Goal: Navigation & Orientation: Find specific page/section

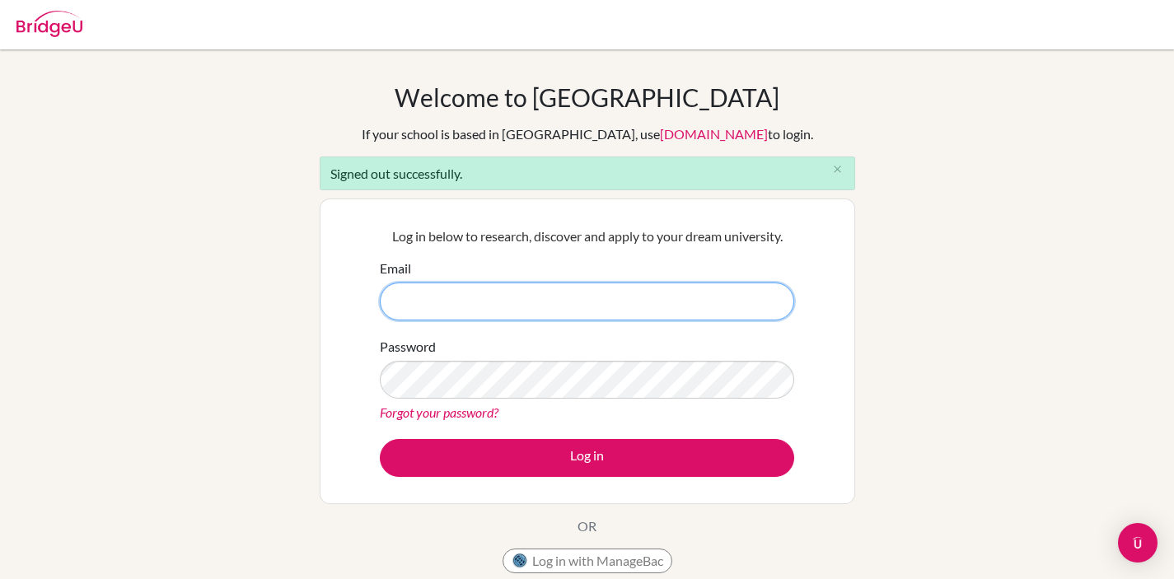
paste input "rafiq.saladdin+student@bridge-u.com"
type input "rafiq.saladdin+student@bridge-u.com"
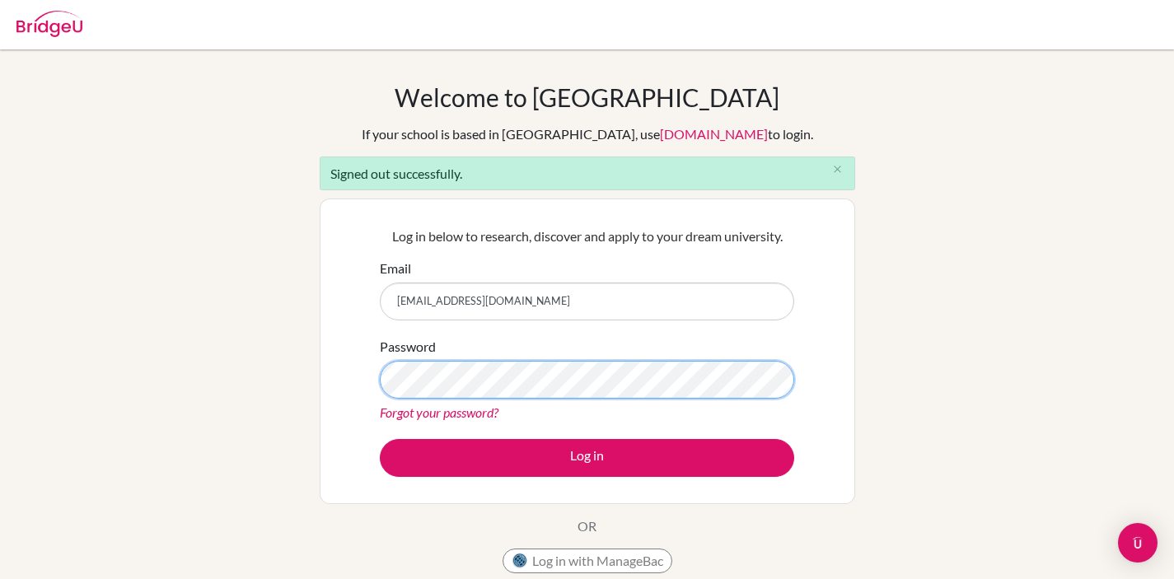
click at [380, 439] on button "Log in" at bounding box center [587, 458] width 414 height 38
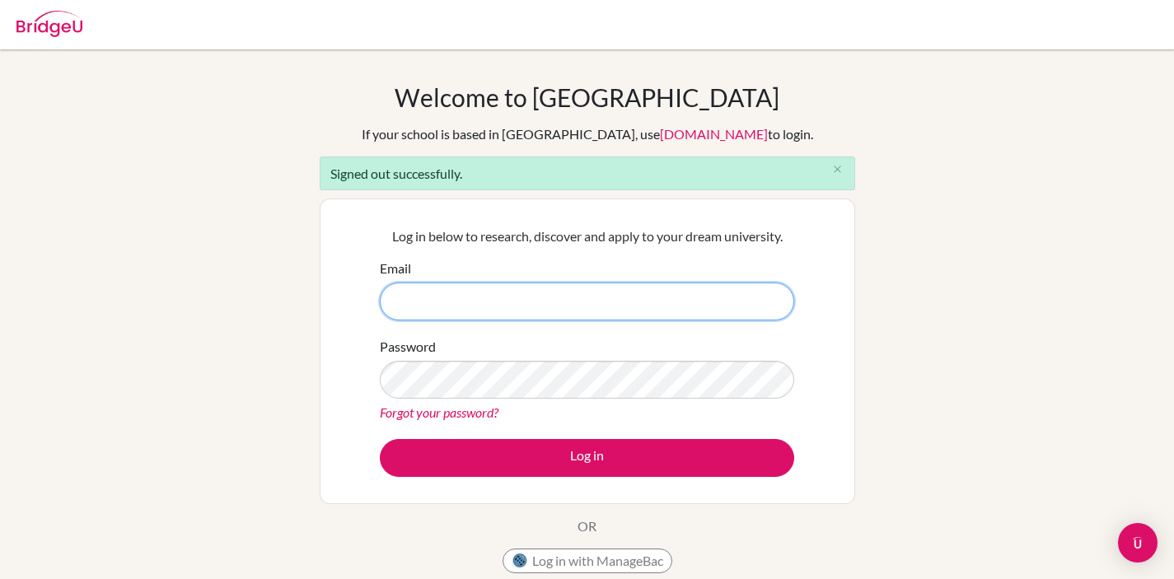
paste input "rafiq.saladdin+advisor@bridge-u.com"
type input "rafiq.saladdin+advisor@bridge-u.com"
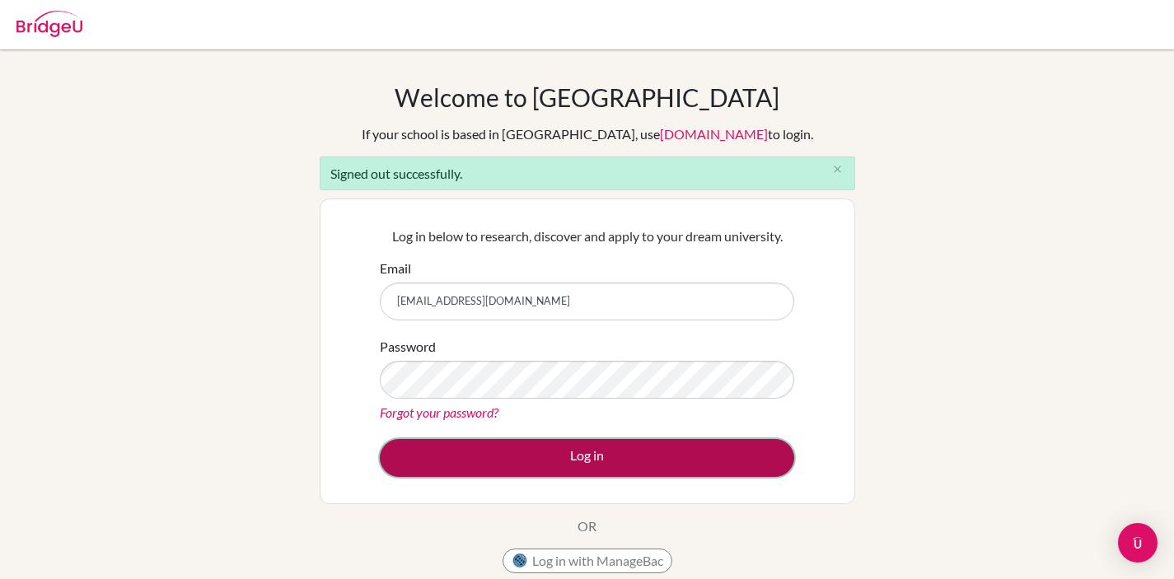
click at [559, 458] on button "Log in" at bounding box center [587, 458] width 414 height 38
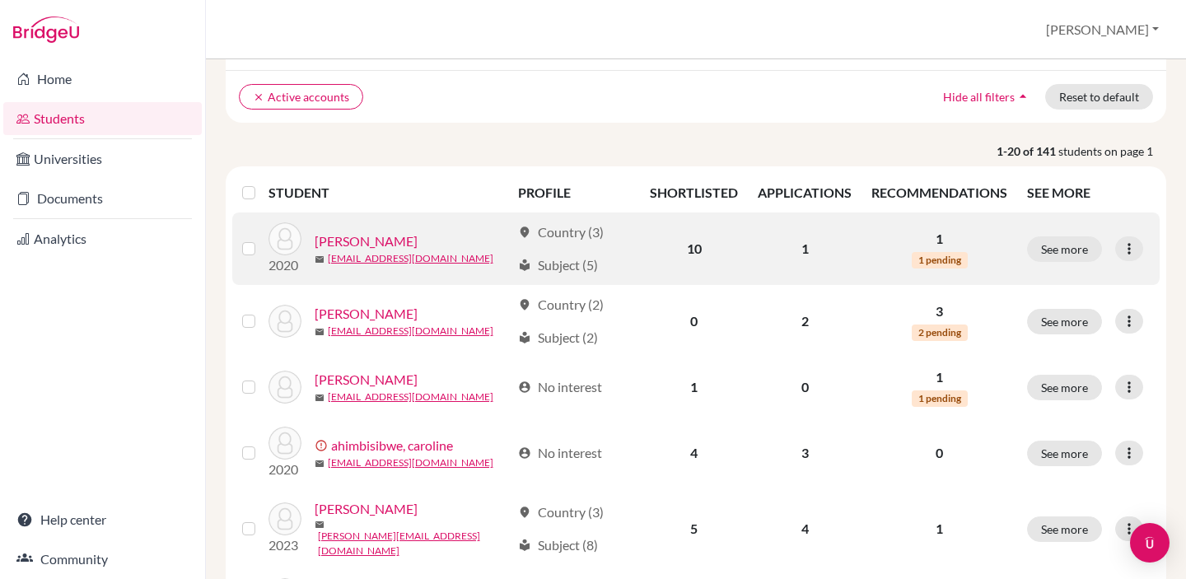
scroll to position [115, 0]
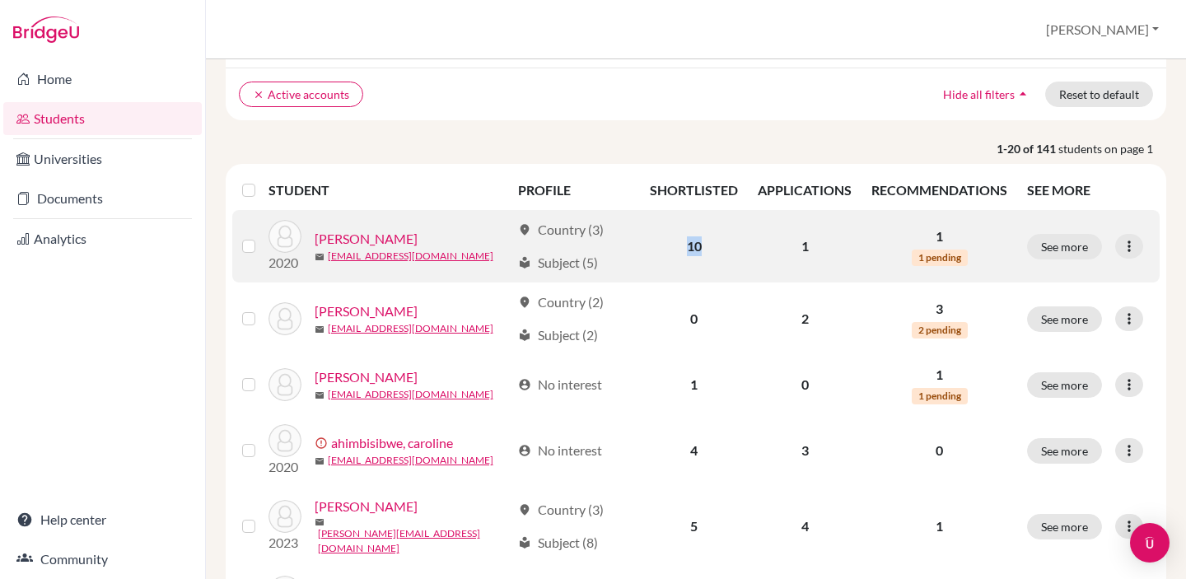
drag, startPoint x: 676, startPoint y: 239, endPoint x: 699, endPoint y: 245, distance: 24.6
click at [699, 245] on td "10" at bounding box center [694, 246] width 108 height 72
click at [812, 241] on td "1" at bounding box center [805, 246] width 114 height 72
drag, startPoint x: 811, startPoint y: 246, endPoint x: 778, endPoint y: 241, distance: 32.5
click at [778, 241] on td "1" at bounding box center [805, 246] width 114 height 72
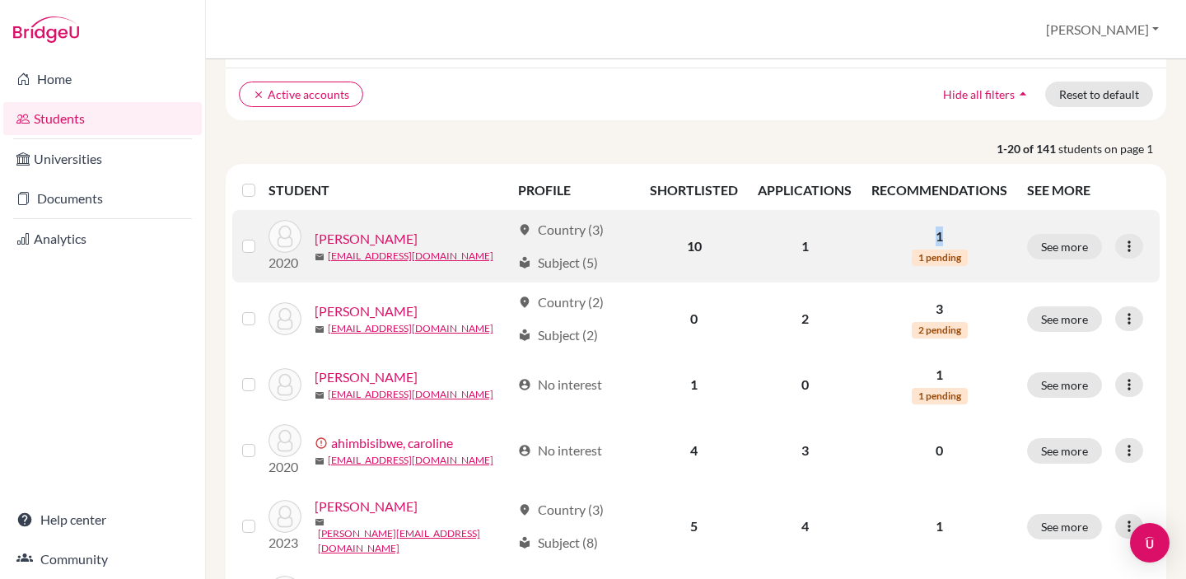
drag, startPoint x: 957, startPoint y: 234, endPoint x: 900, endPoint y: 233, distance: 57.7
click at [900, 233] on p "1" at bounding box center [940, 237] width 136 height 20
click at [862, 250] on td "1 1 pending" at bounding box center [940, 246] width 156 height 72
click at [381, 237] on link "Agaba, Karen" at bounding box center [366, 239] width 103 height 20
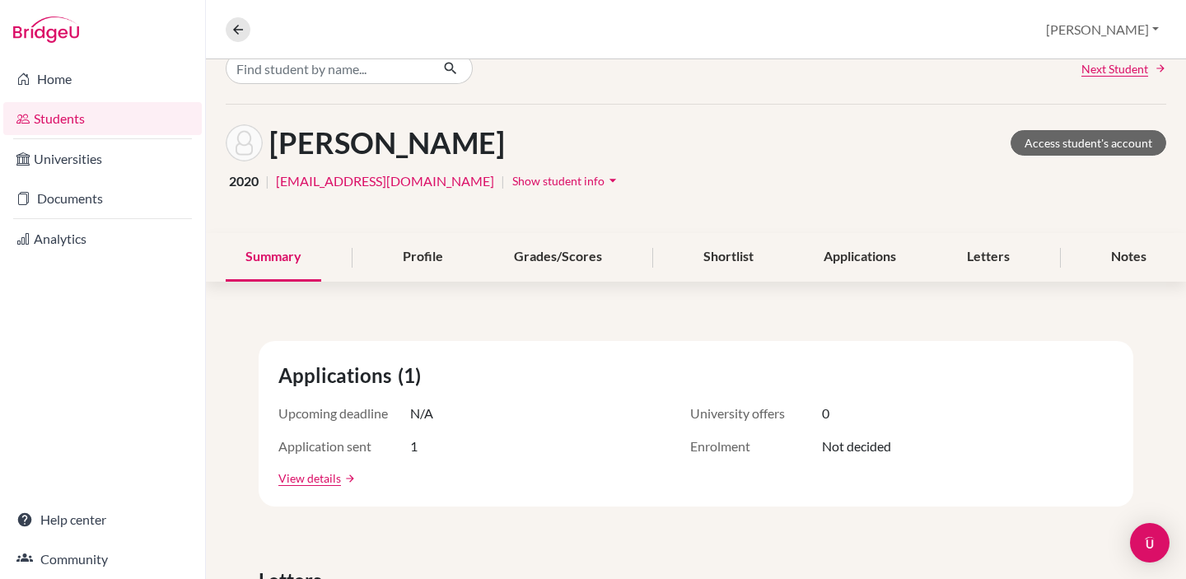
scroll to position [56, 0]
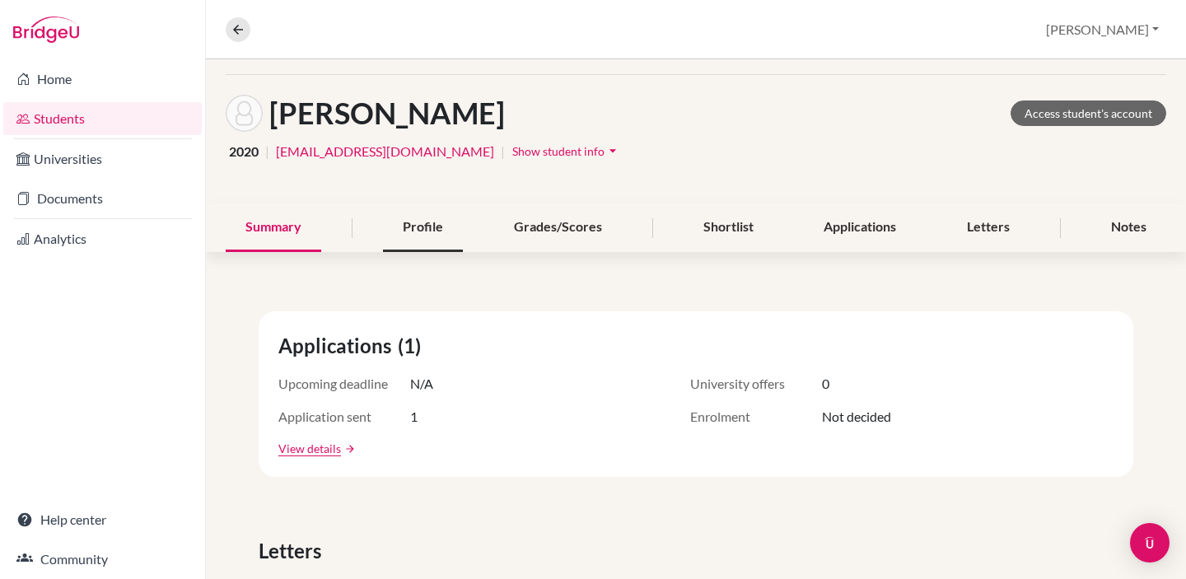
click at [436, 231] on div "Profile" at bounding box center [423, 227] width 80 height 49
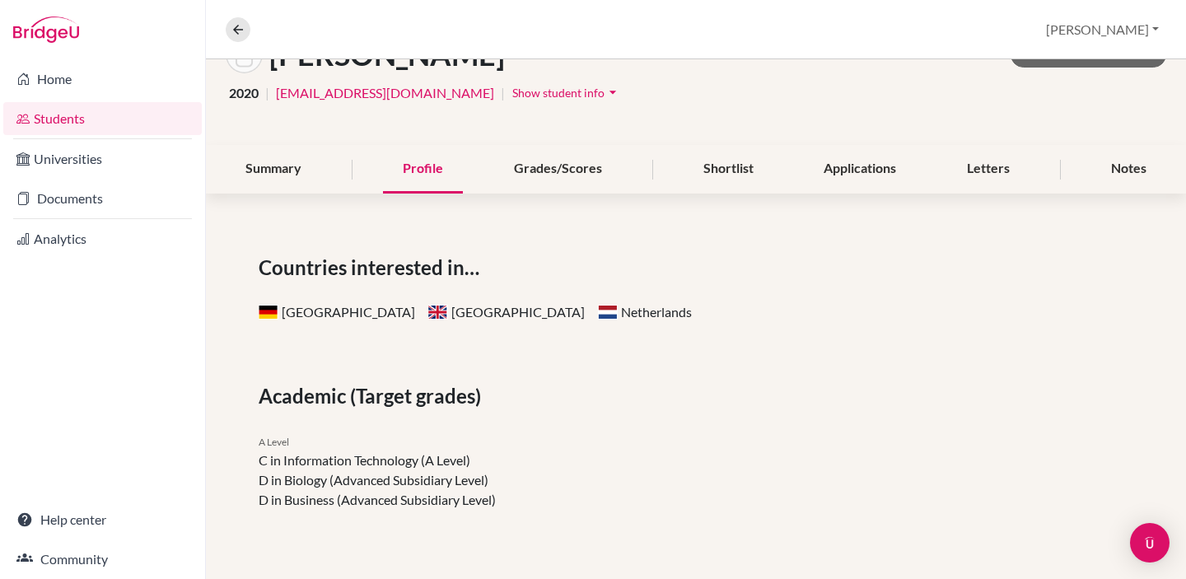
scroll to position [115, 0]
click at [564, 166] on div "Grades/Scores" at bounding box center [558, 168] width 128 height 49
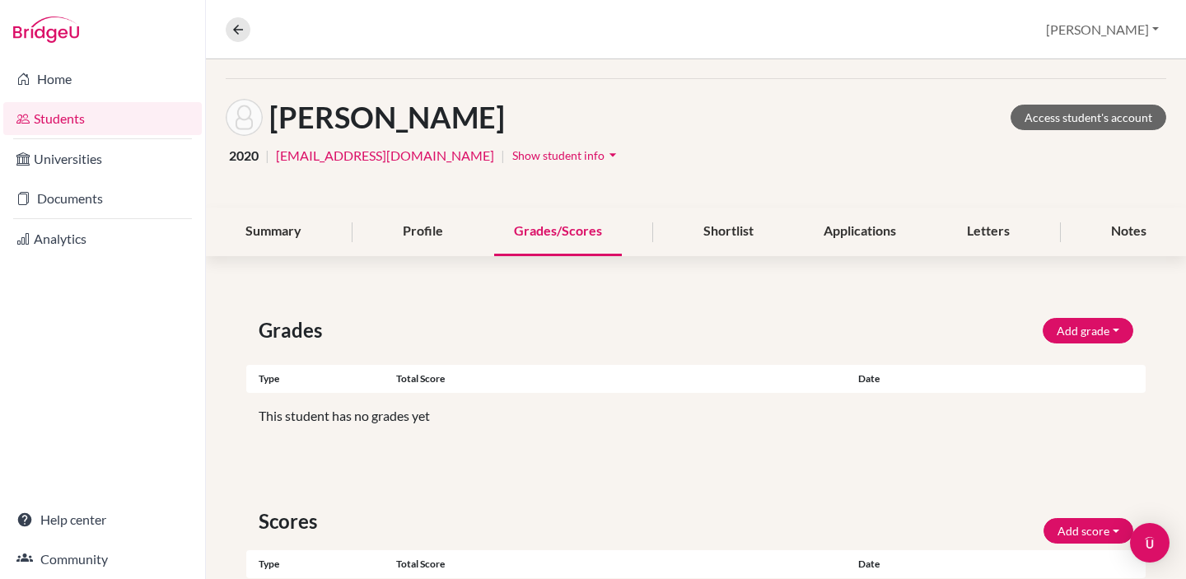
scroll to position [144, 0]
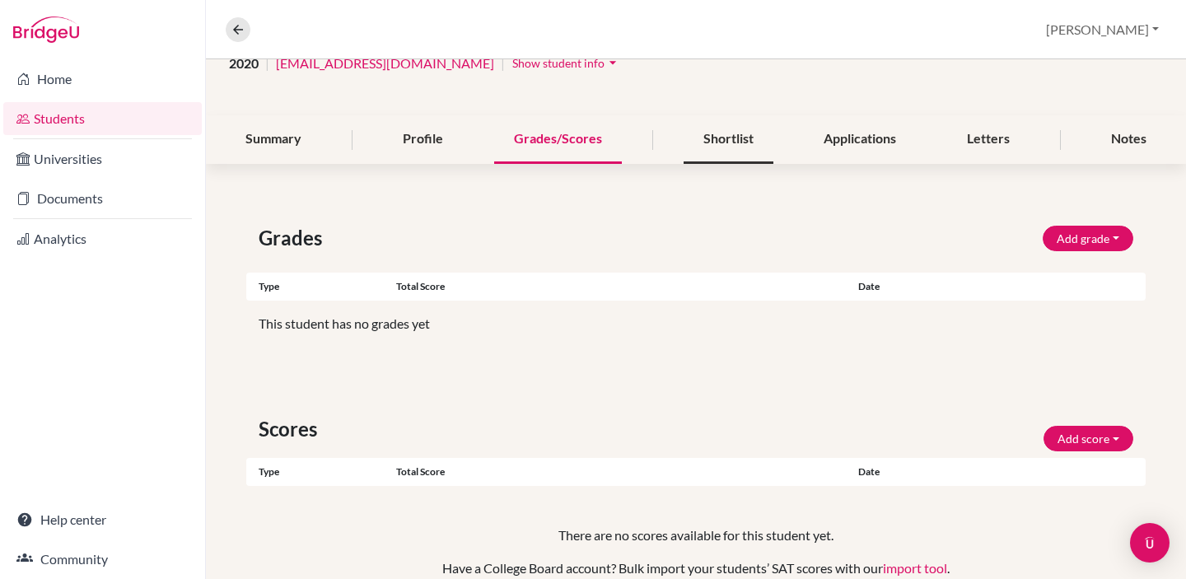
click at [721, 133] on div "Shortlist" at bounding box center [729, 139] width 90 height 49
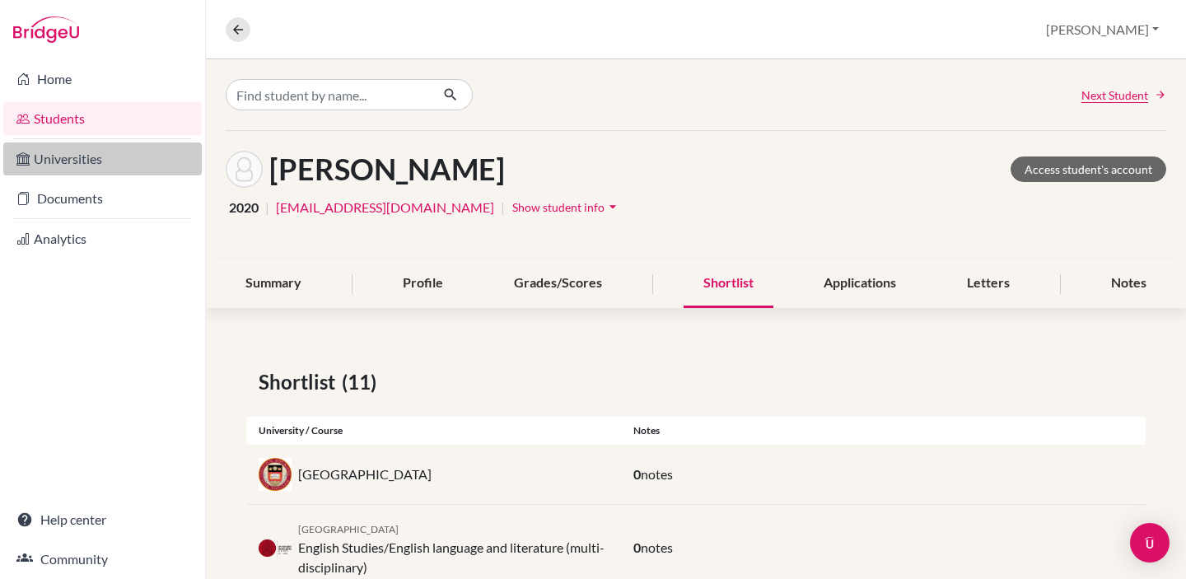
click at [96, 158] on link "Universities" at bounding box center [102, 159] width 199 height 33
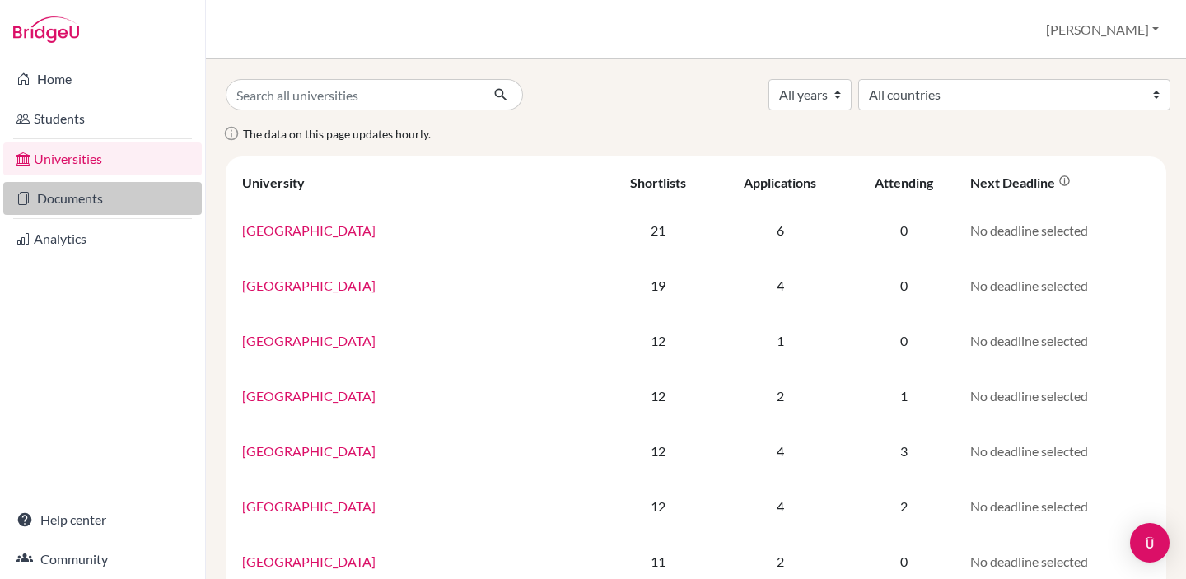
click at [135, 208] on link "Documents" at bounding box center [102, 198] width 199 height 33
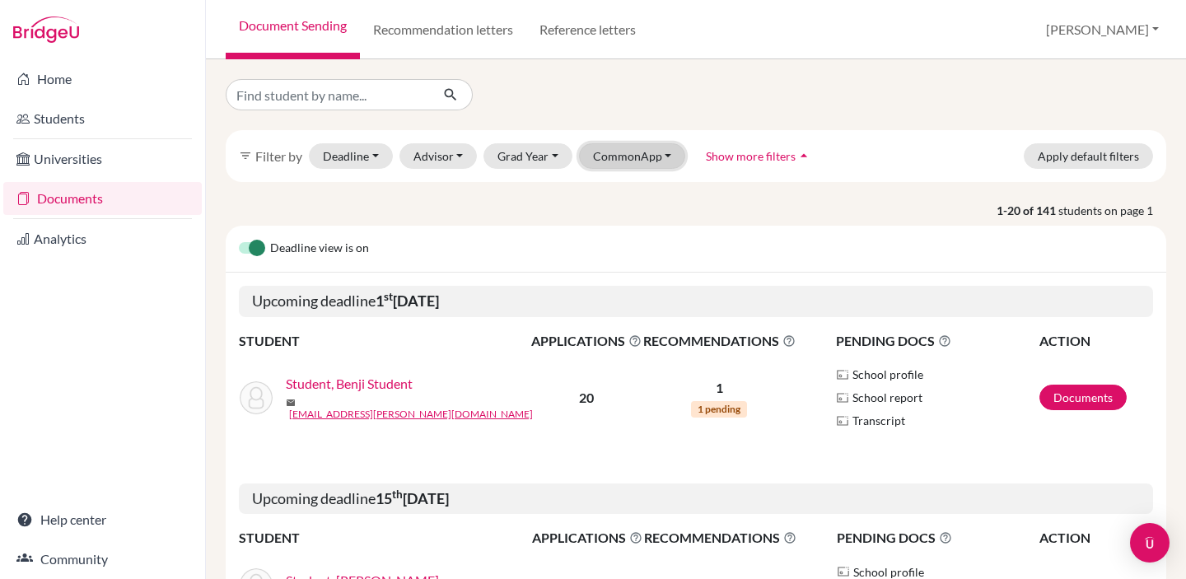
click at [659, 157] on button "CommonApp" at bounding box center [632, 156] width 107 height 26
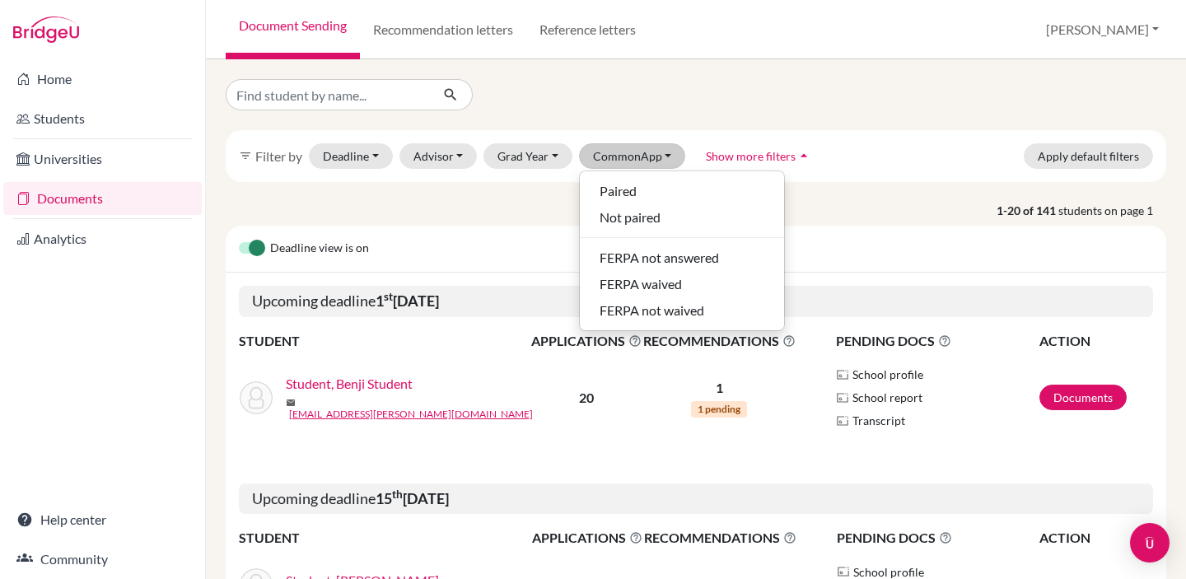
click at [906, 208] on p "1-20 of 141 students on page 1" at bounding box center [695, 210] width 965 height 17
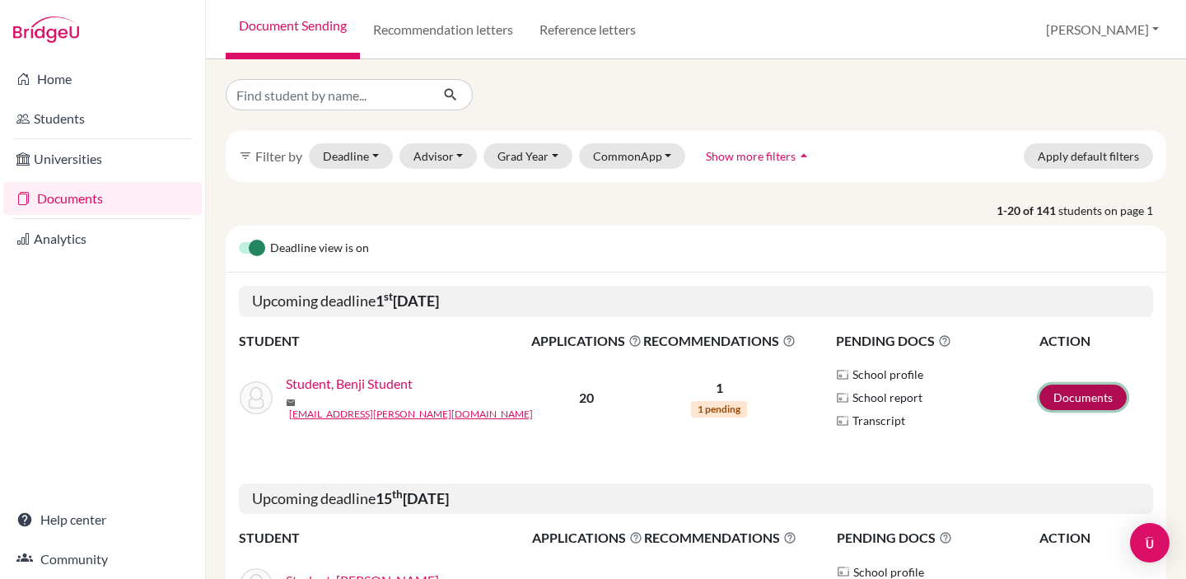
click at [1097, 389] on link "Documents" at bounding box center [1083, 398] width 87 height 26
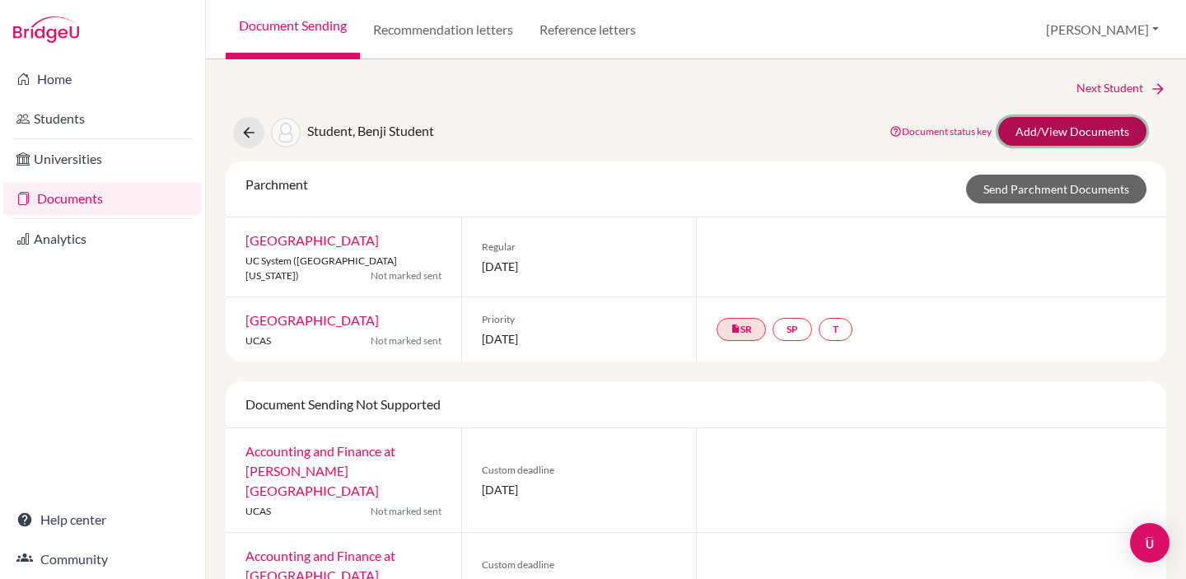
click at [1008, 134] on link "Add/View Documents" at bounding box center [1072, 131] width 148 height 29
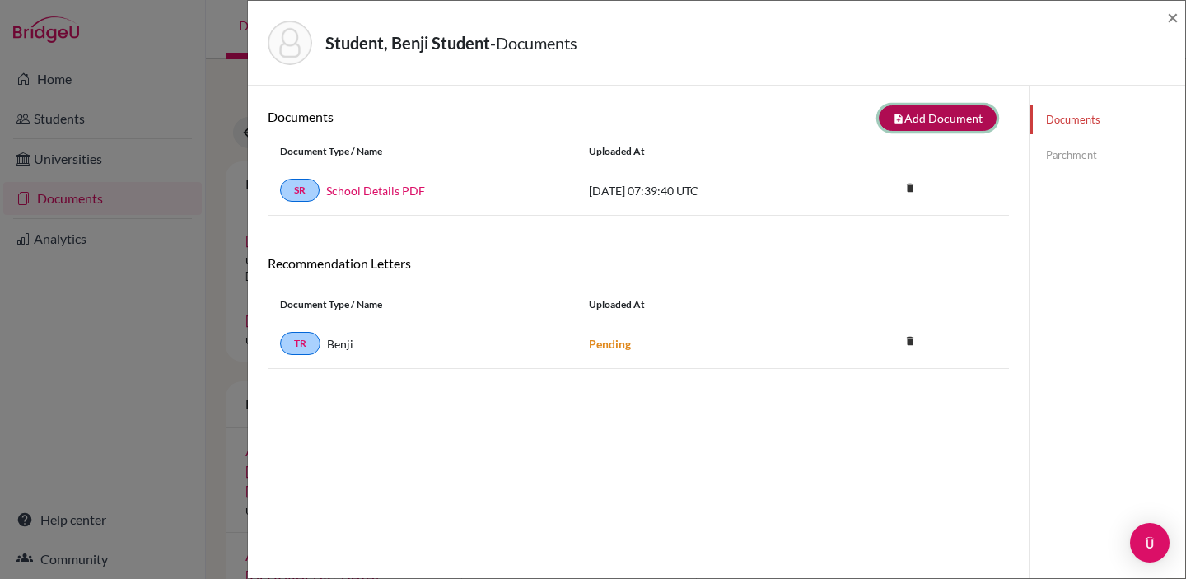
click at [922, 124] on button "note_add Add Document" at bounding box center [938, 118] width 118 height 26
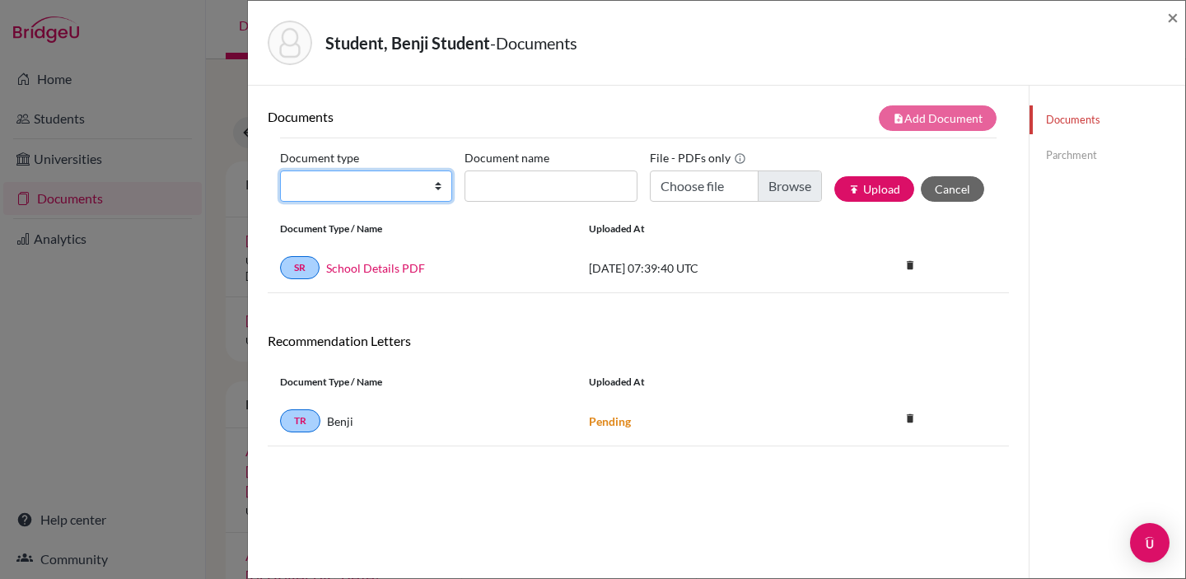
click at [432, 187] on select "Change explanation for Common App reports Counselor recommendation Internationa…" at bounding box center [366, 186] width 172 height 31
click at [1169, 14] on span "×" at bounding box center [1173, 17] width 12 height 24
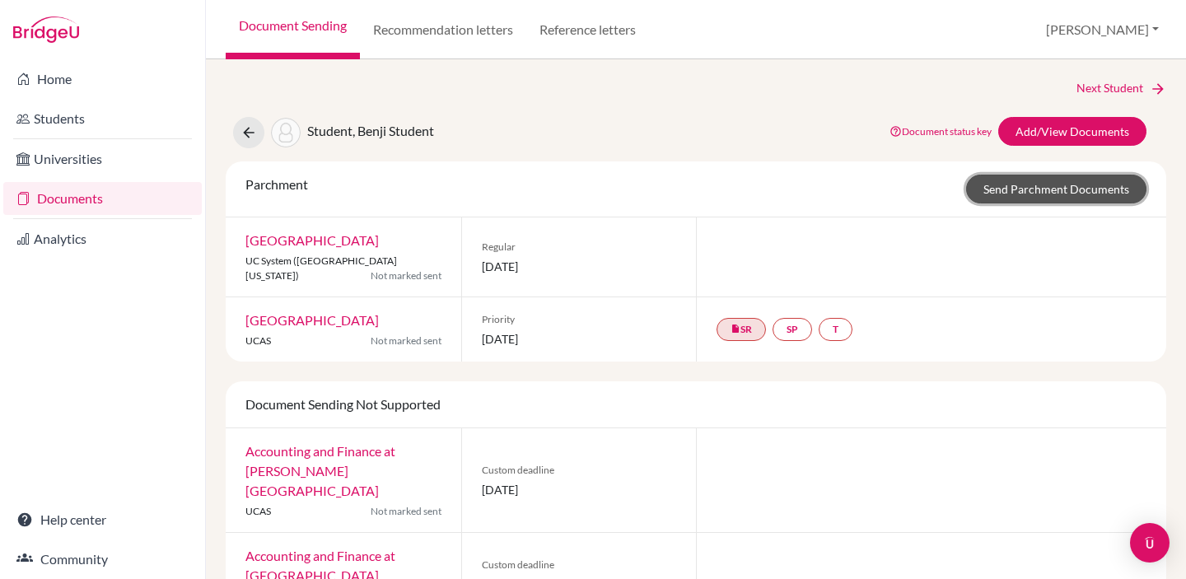
click at [1054, 189] on link "Send Parchment Documents" at bounding box center [1056, 189] width 180 height 29
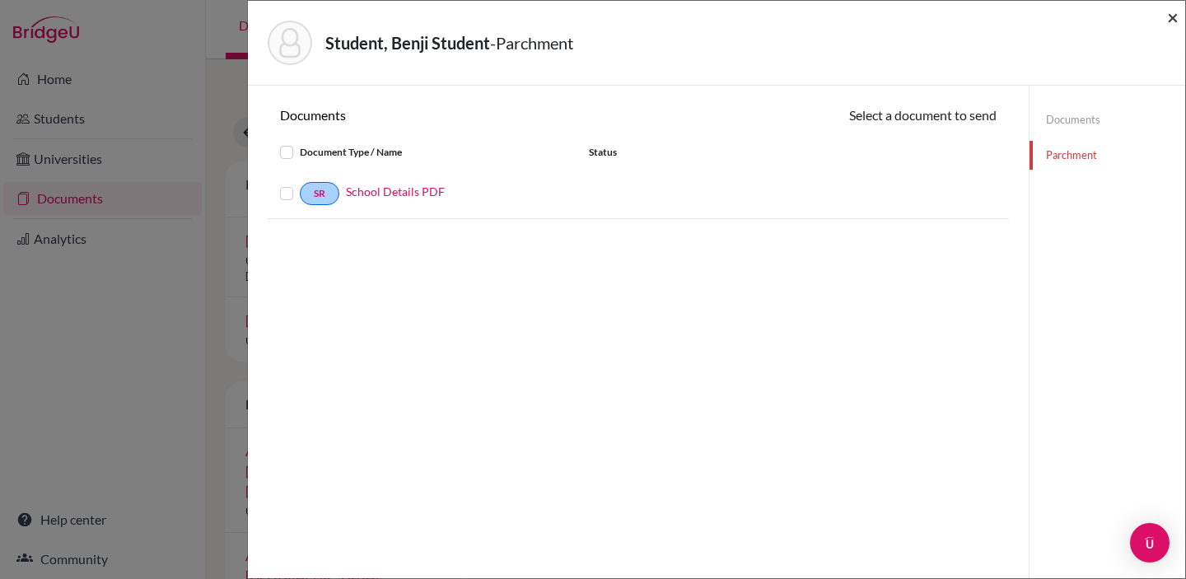
click at [1167, 20] on span "×" at bounding box center [1173, 17] width 12 height 24
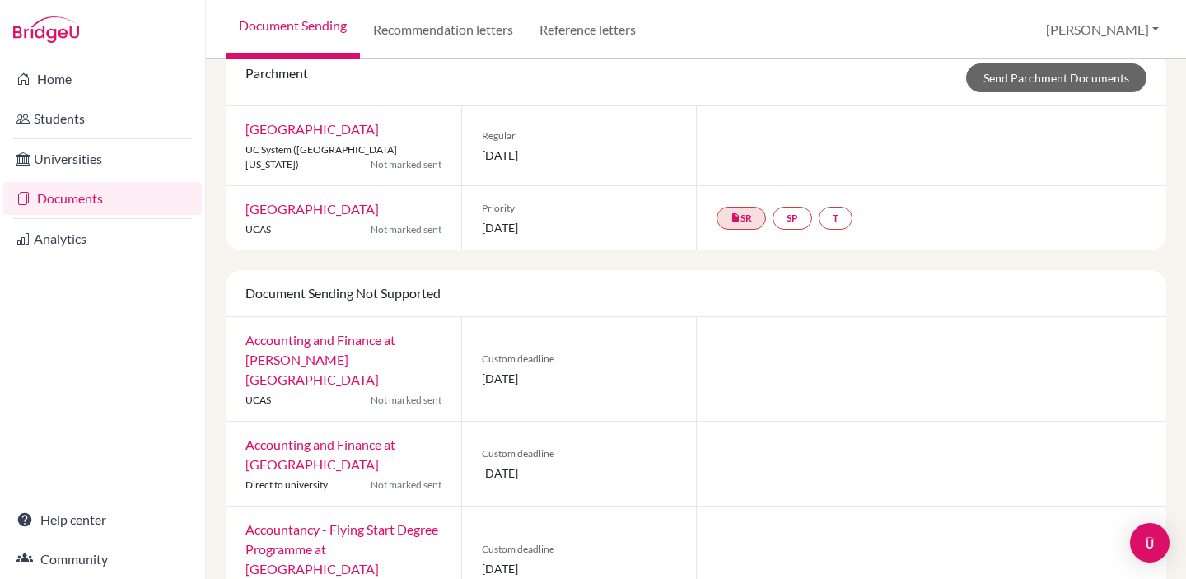
scroll to position [131, 0]
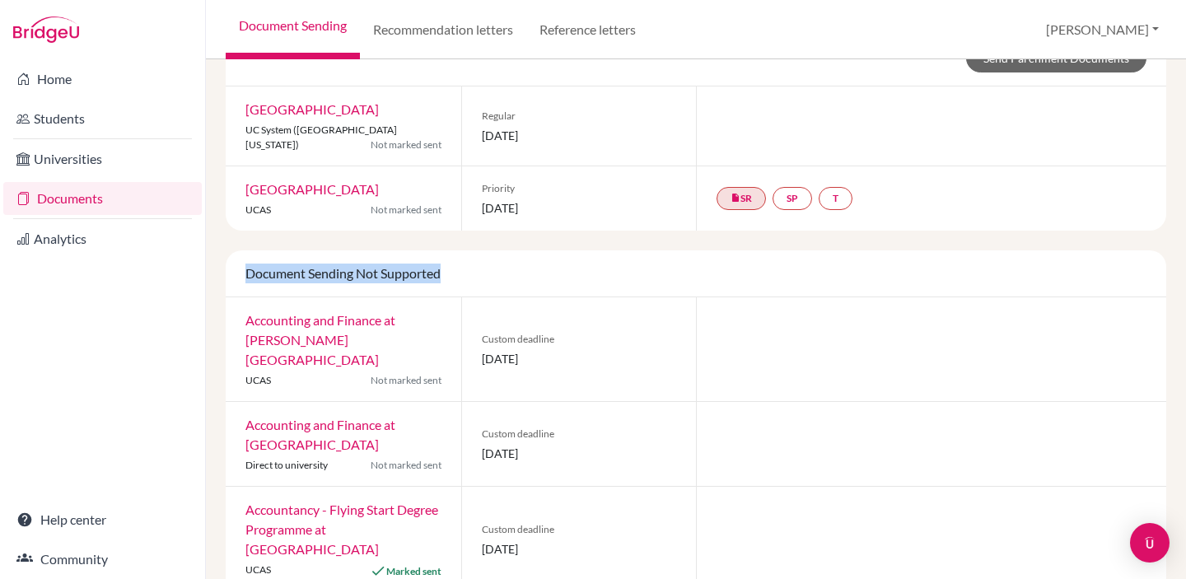
drag, startPoint x: 470, startPoint y: 276, endPoint x: 245, endPoint y: 259, distance: 226.3
click at [245, 259] on div "Document Sending Not Supported" at bounding box center [696, 273] width 941 height 47
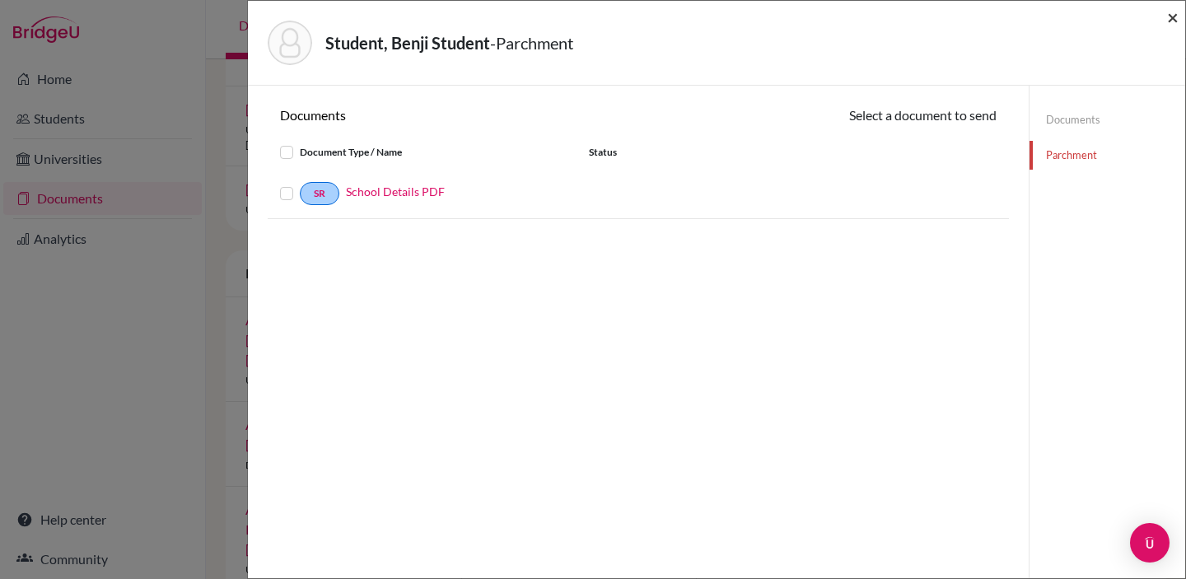
click at [1168, 19] on span "×" at bounding box center [1173, 17] width 12 height 24
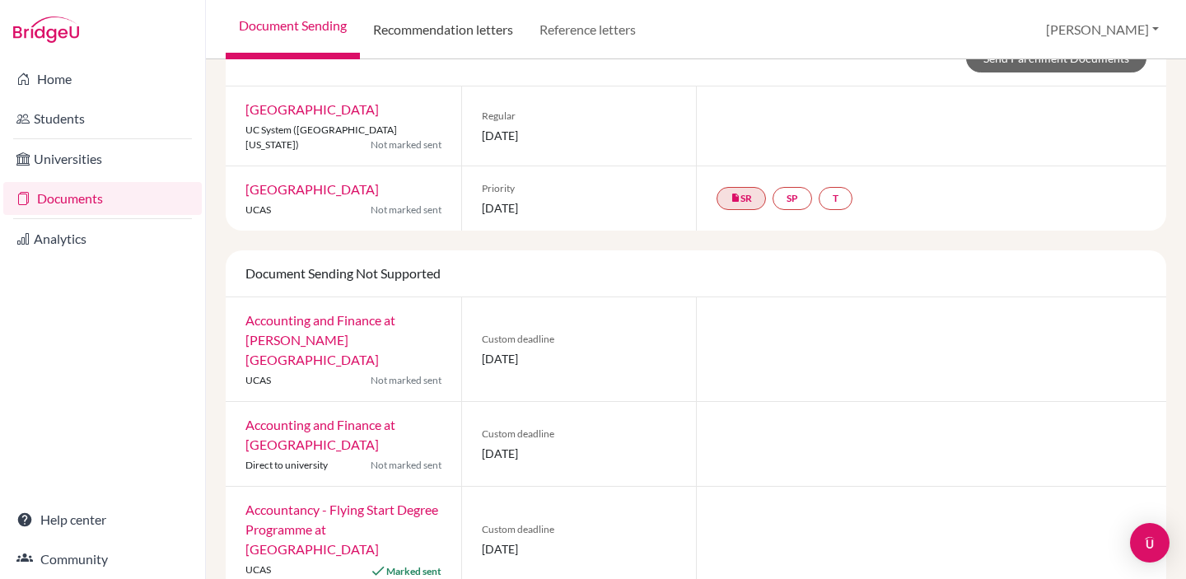
click at [451, 23] on link "Recommendation letters" at bounding box center [443, 29] width 166 height 59
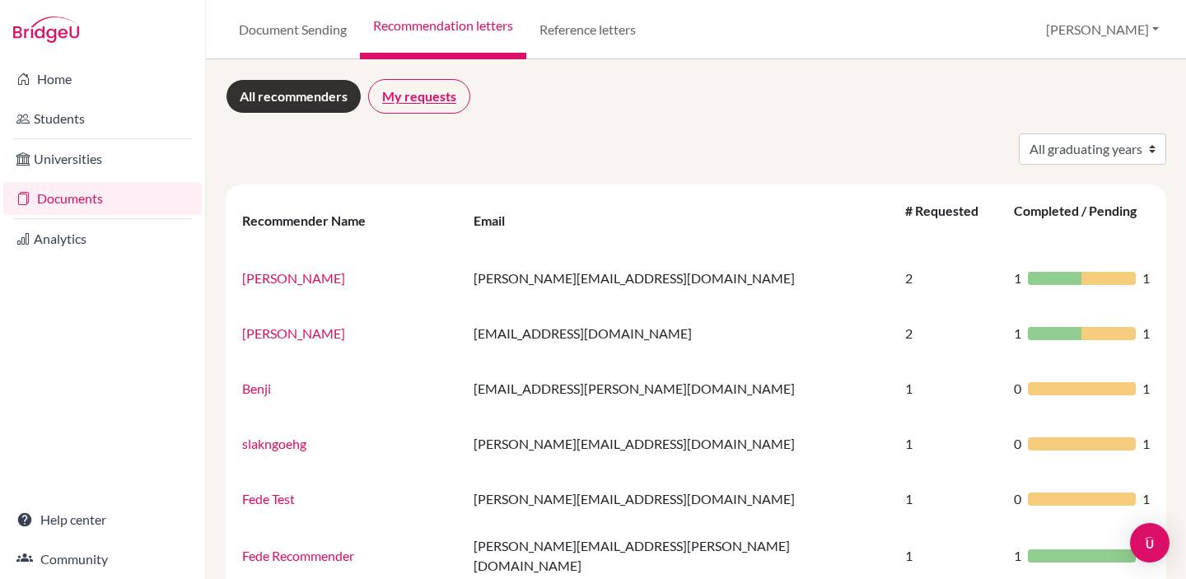
click at [455, 98] on link "My requests" at bounding box center [419, 96] width 102 height 35
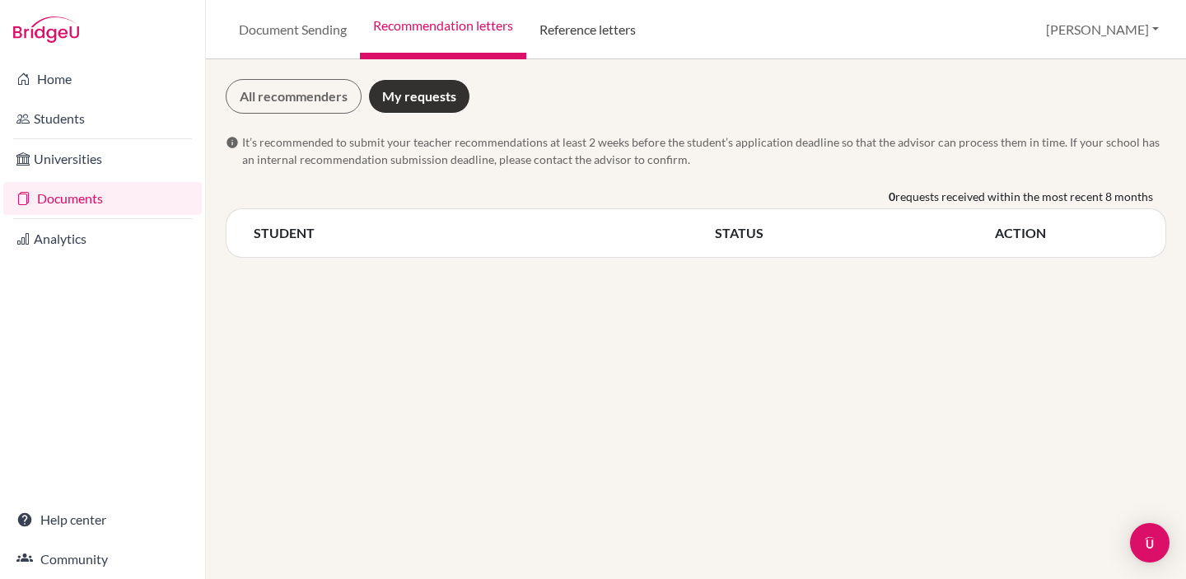
click at [565, 36] on link "Reference letters" at bounding box center [587, 29] width 123 height 59
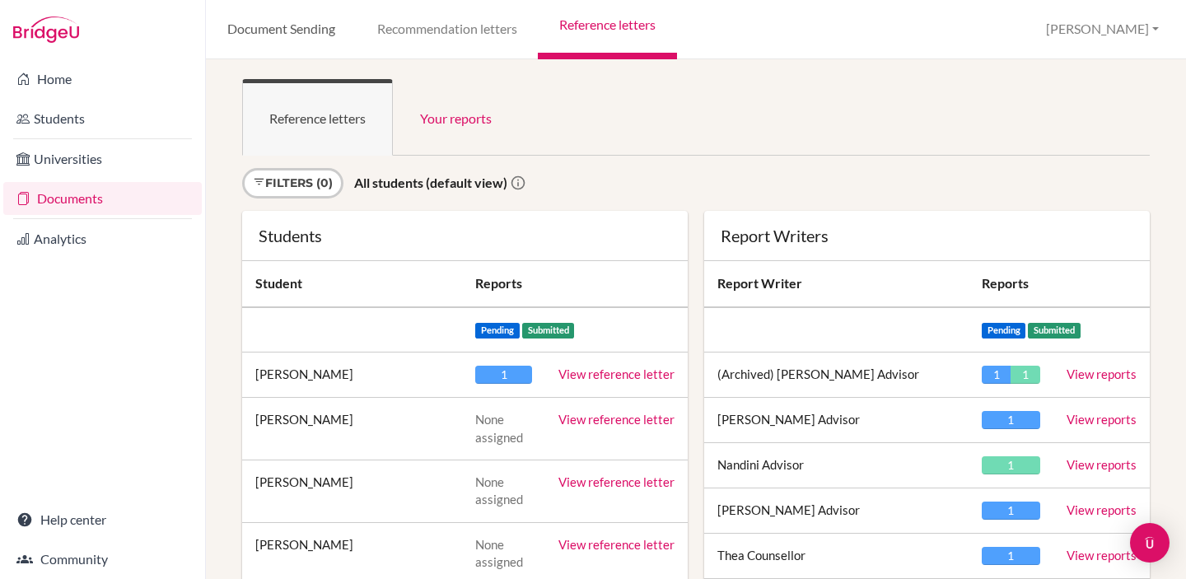
click at [330, 32] on link "Document Sending" at bounding box center [281, 29] width 150 height 59
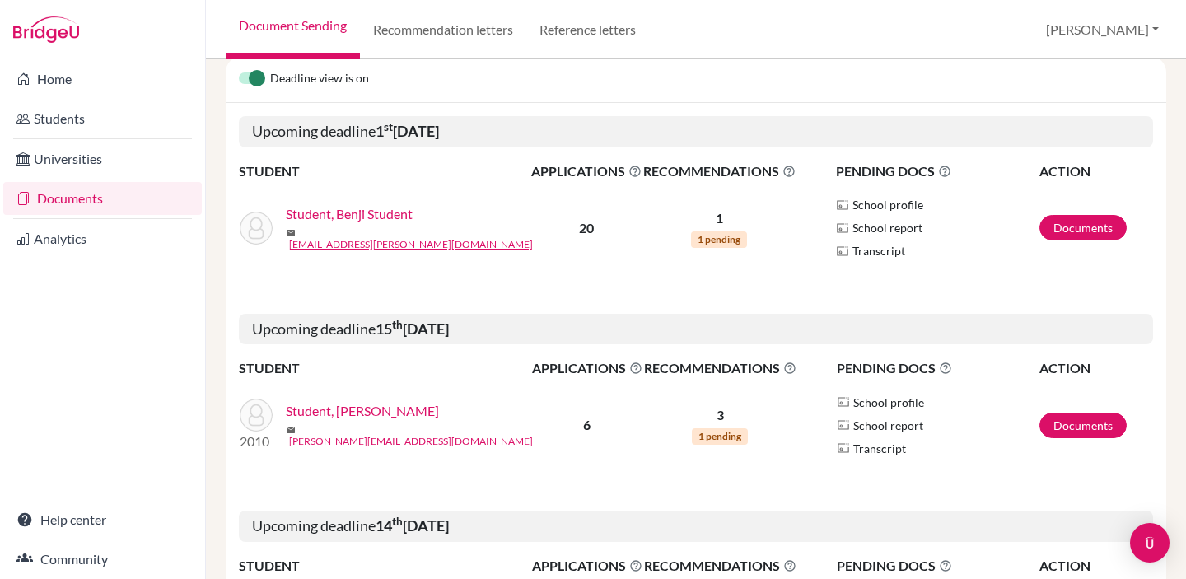
scroll to position [169, 0]
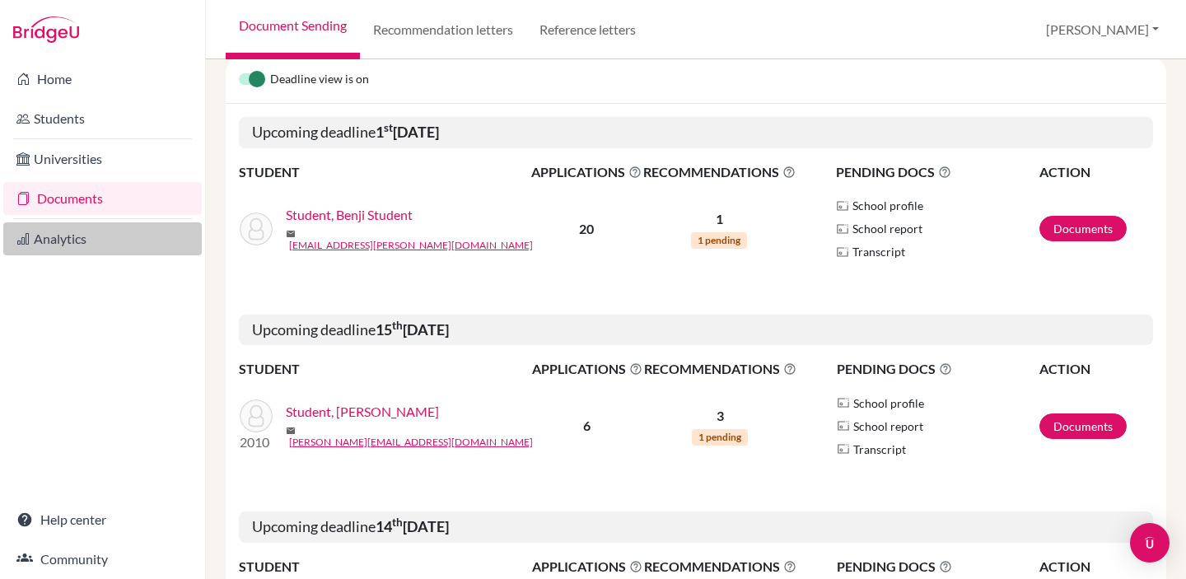
click at [104, 245] on link "Analytics" at bounding box center [102, 238] width 199 height 33
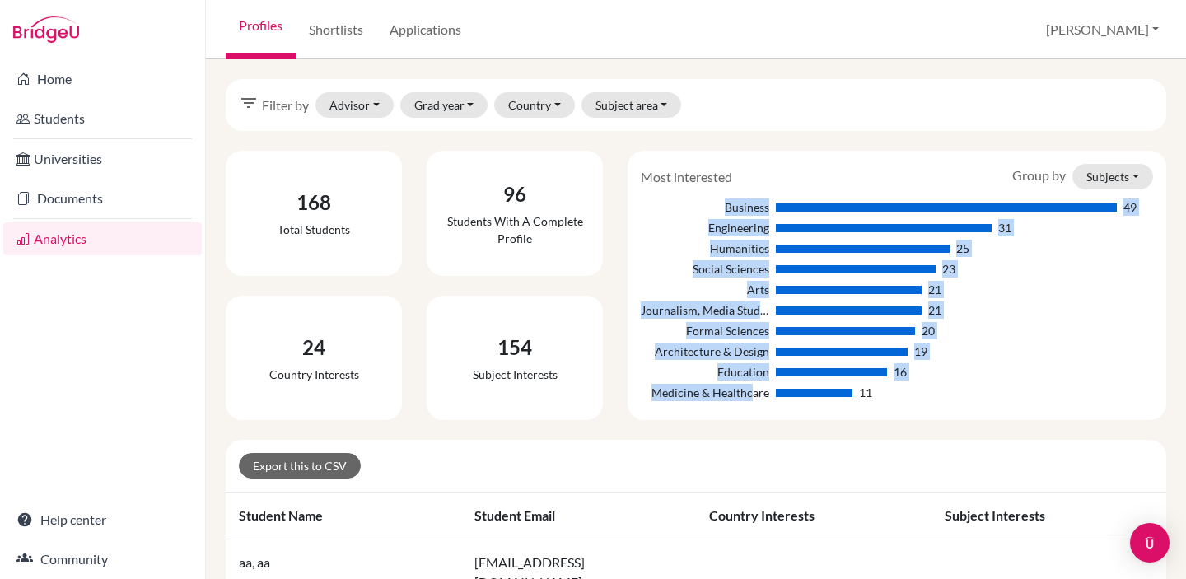
drag, startPoint x: 705, startPoint y: 207, endPoint x: 747, endPoint y: 390, distance: 188.5
click at [747, 390] on div "Business 49 Engineering 31 Humanities 25 Social Sciences 23 Arts 21 Journalism,…" at bounding box center [897, 302] width 512 height 206
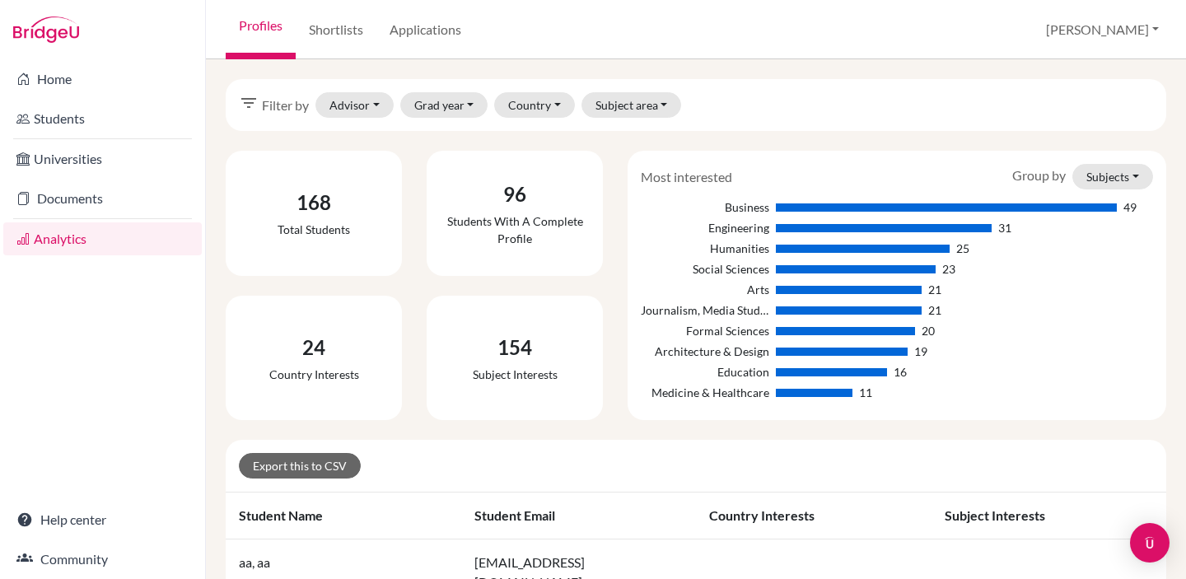
click at [758, 408] on div "Most interested Group by Subjects Subjects Countries Business 49 Engineering 31…" at bounding box center [897, 285] width 539 height 269
click at [366, 33] on link "Shortlists" at bounding box center [336, 29] width 81 height 59
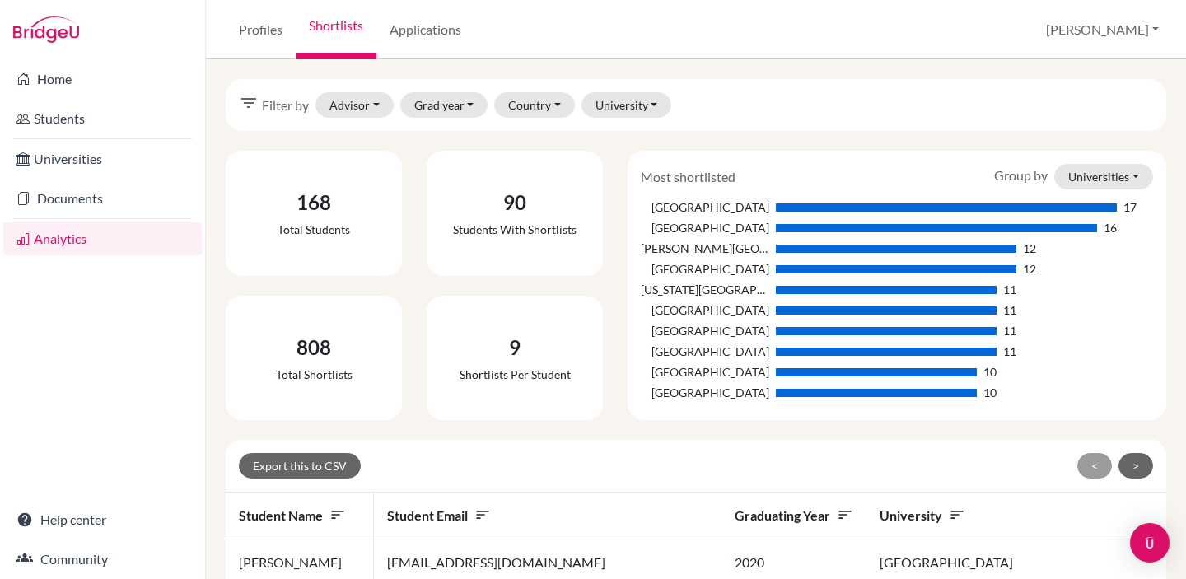
drag, startPoint x: 653, startPoint y: 205, endPoint x: 760, endPoint y: 404, distance: 226.3
click at [760, 404] on div "[GEOGRAPHIC_DATA] [GEOGRAPHIC_DATA] [GEOGRAPHIC_DATA][PERSON_NAME] 12 [US_STATE…" at bounding box center [897, 301] width 512 height 211
click at [364, 110] on button "Advisor" at bounding box center [355, 105] width 78 height 26
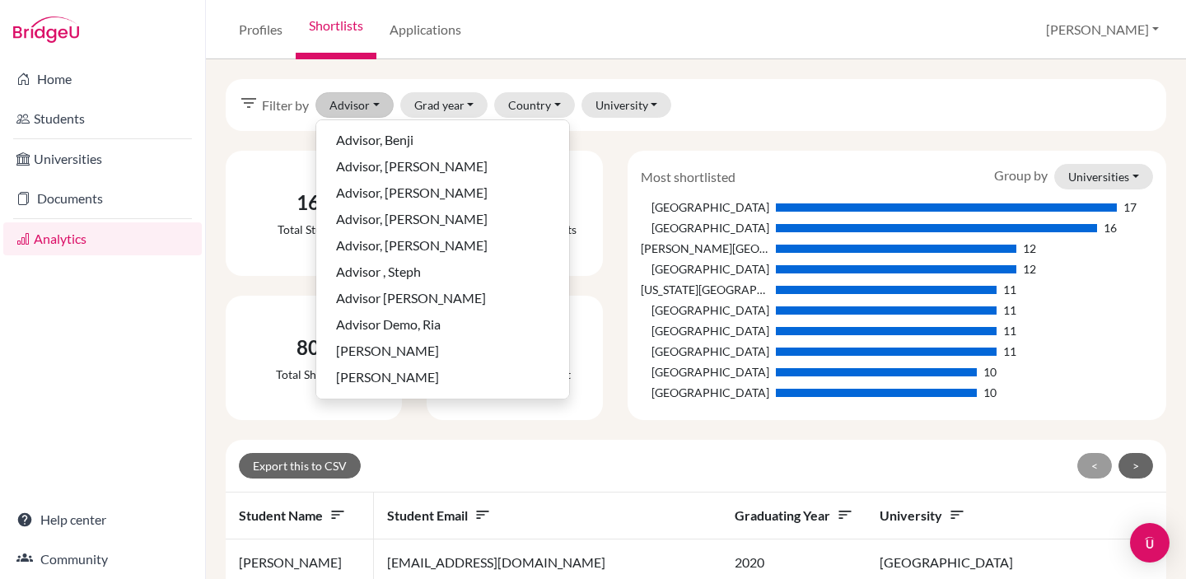
click at [764, 102] on div "filter_list Filter by Advisor Advisor, [PERSON_NAME], [PERSON_NAME], [PERSON_NA…" at bounding box center [696, 105] width 941 height 52
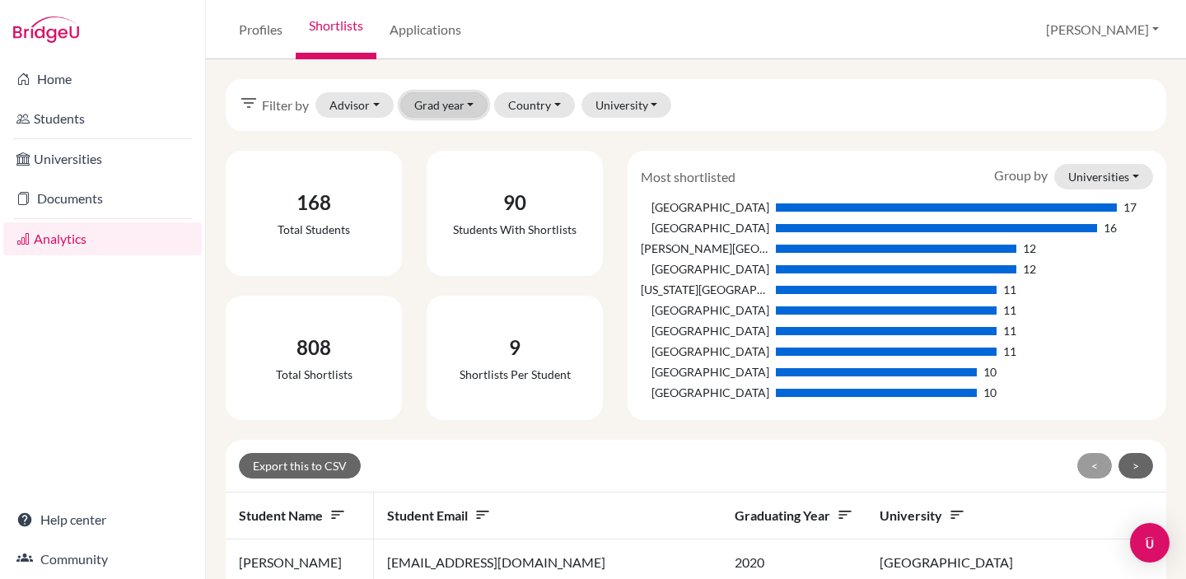
click at [446, 107] on button "Grad year" at bounding box center [444, 105] width 88 height 26
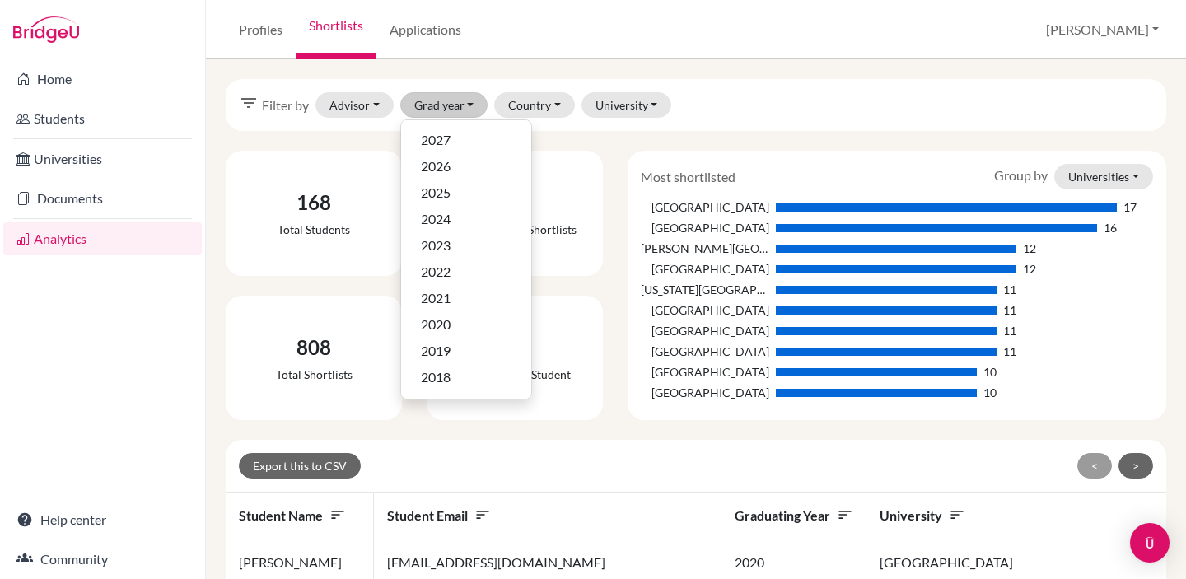
click at [750, 98] on div "filter_list Filter by Advisor Advisor, [PERSON_NAME], [PERSON_NAME], [PERSON_NA…" at bounding box center [696, 105] width 941 height 52
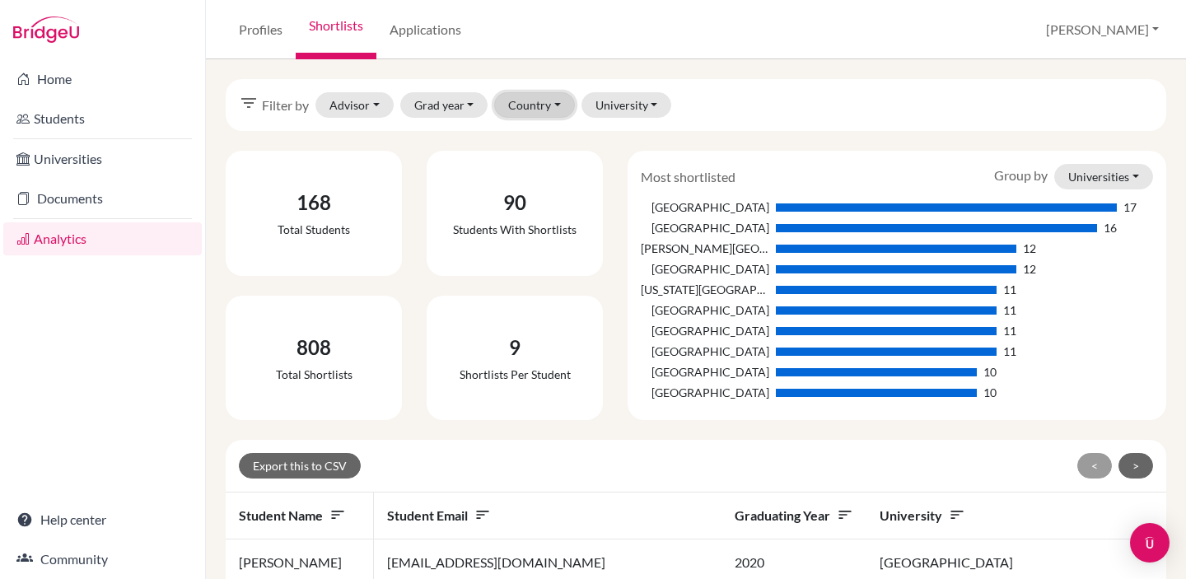
click at [559, 111] on button "Country" at bounding box center [534, 105] width 81 height 26
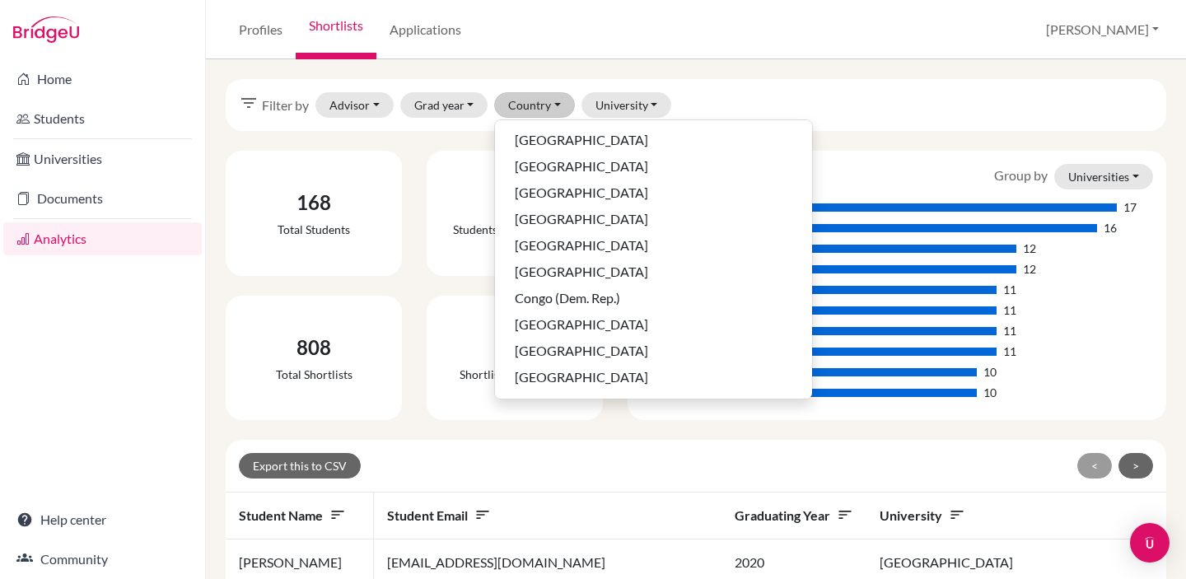
click at [763, 99] on div "filter_list Filter by Advisor Advisor, [PERSON_NAME], [PERSON_NAME], [PERSON_NA…" at bounding box center [696, 105] width 941 height 52
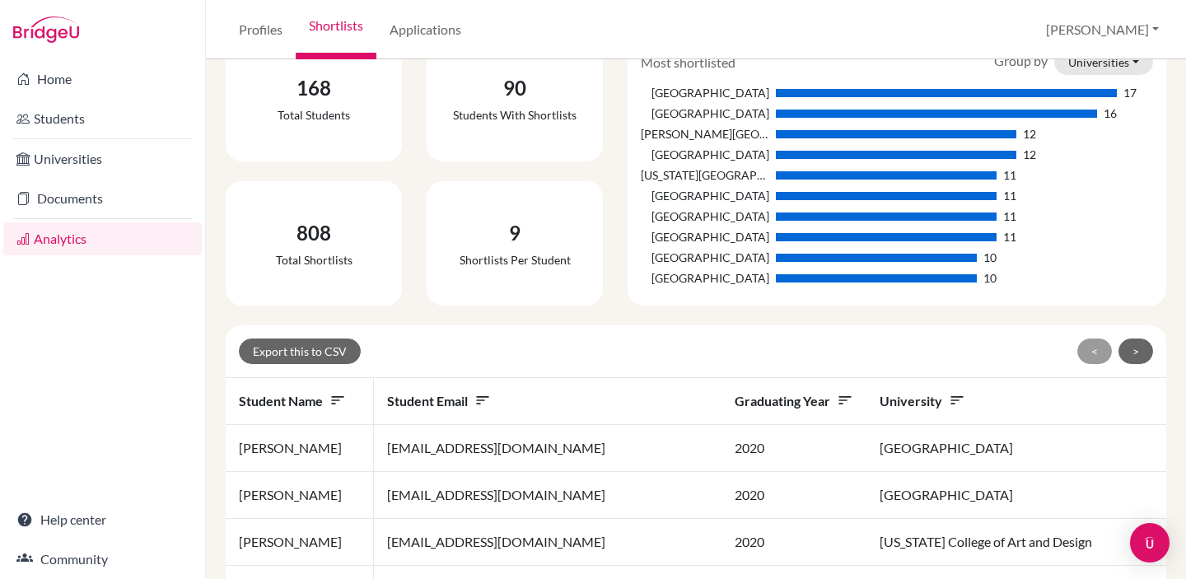
scroll to position [115, 0]
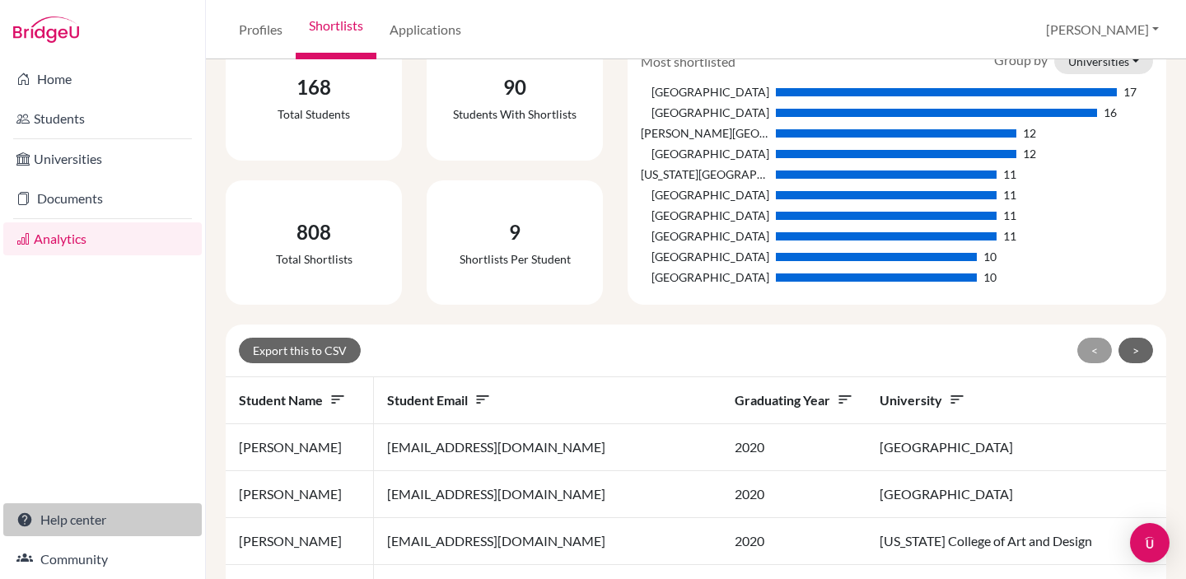
click at [88, 509] on link "Help center" at bounding box center [102, 519] width 199 height 33
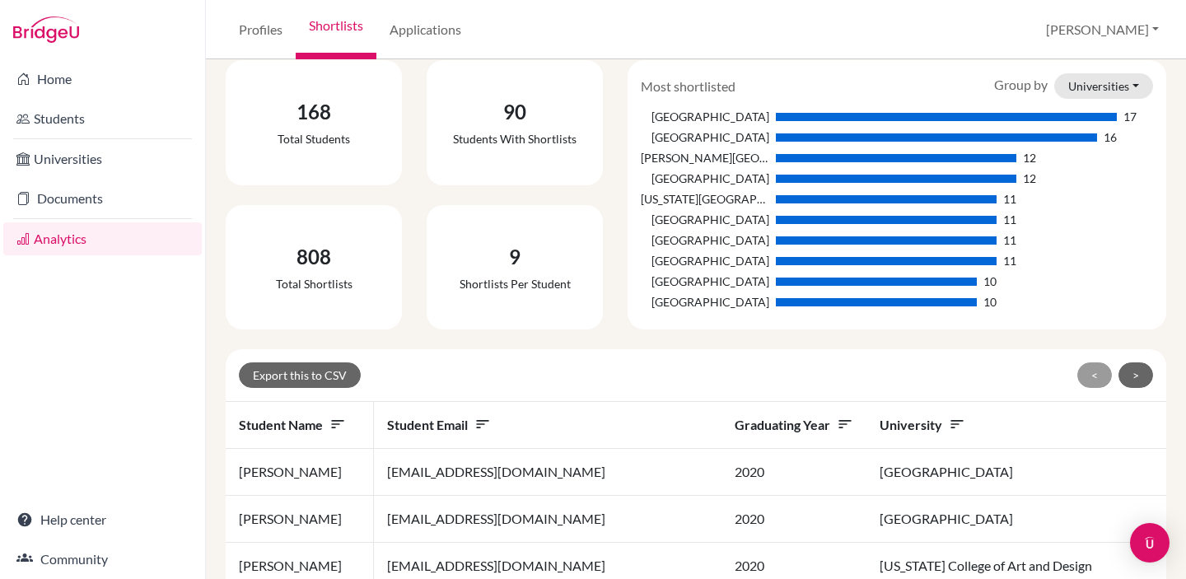
scroll to position [0, 0]
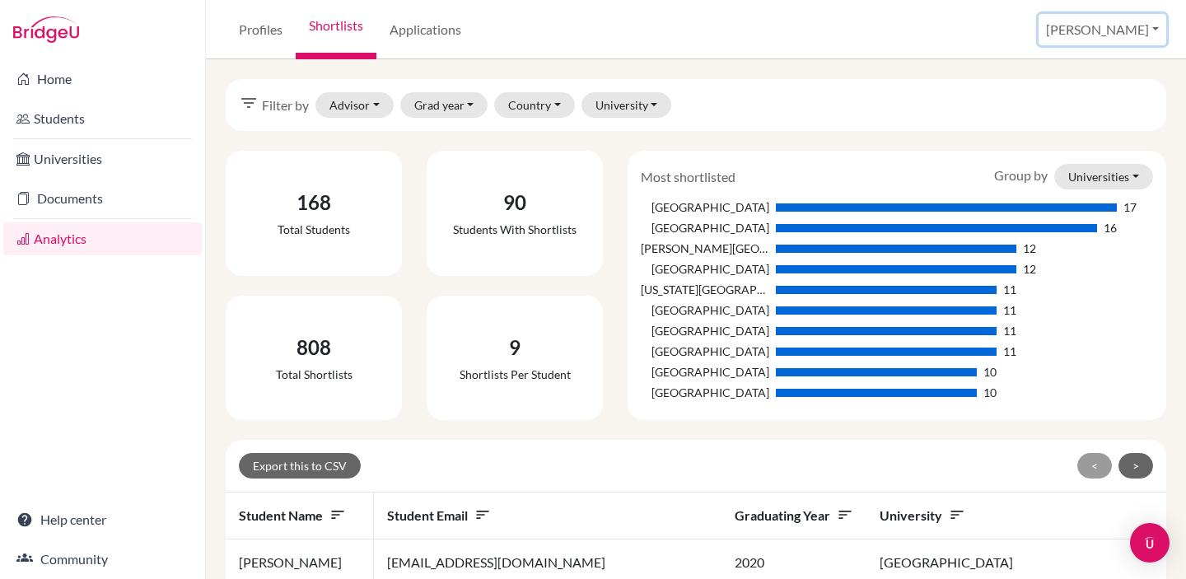
click at [1127, 27] on button "[PERSON_NAME]" at bounding box center [1103, 29] width 128 height 31
click at [1008, 26] on div "Profiles Shortlists Applications [PERSON_NAME] Profile School Settings Log out" at bounding box center [696, 29] width 980 height 59
click at [616, 11] on div "Profiles Shortlists Applications [PERSON_NAME] Profile School Settings Log out" at bounding box center [696, 29] width 980 height 59
click at [607, 26] on div "Profiles Shortlists Applications [PERSON_NAME] Profile School Settings Log out" at bounding box center [696, 29] width 980 height 59
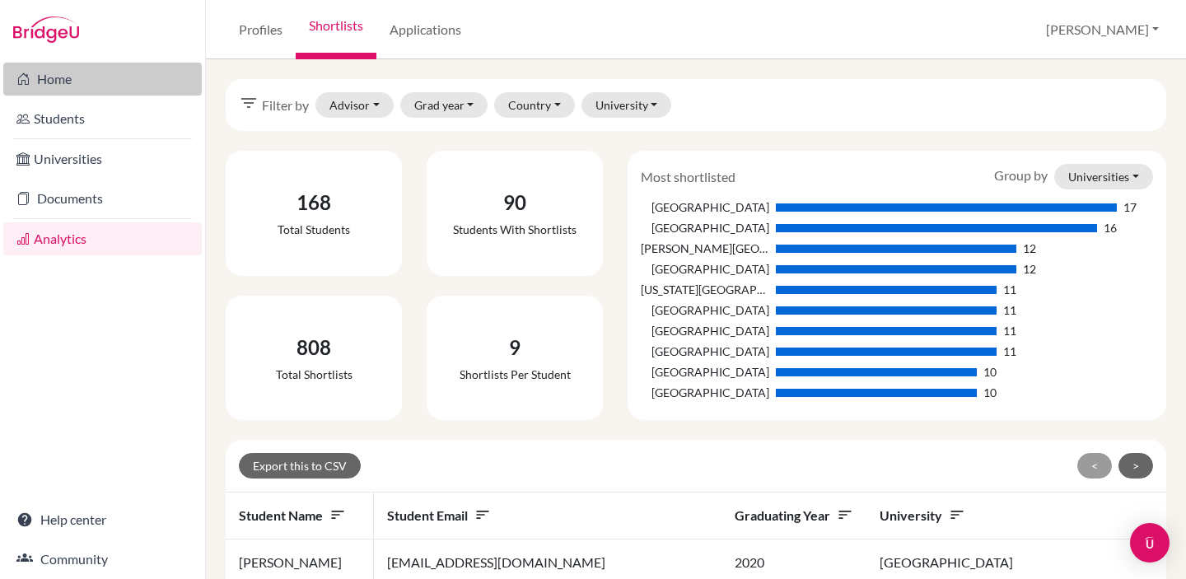
click at [70, 86] on link "Home" at bounding box center [102, 79] width 199 height 33
